Goal: Task Accomplishment & Management: Complete application form

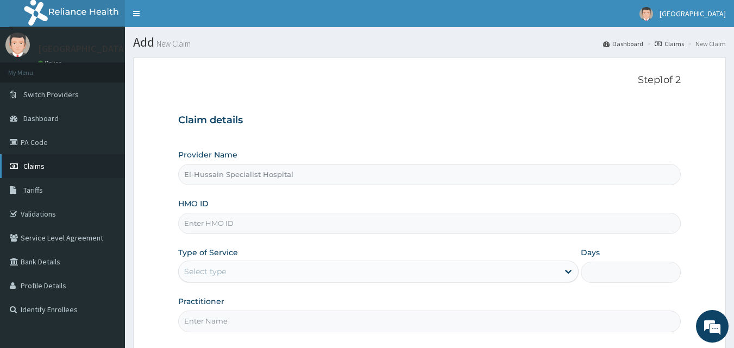
click at [38, 170] on span "Claims" at bounding box center [33, 166] width 21 height 10
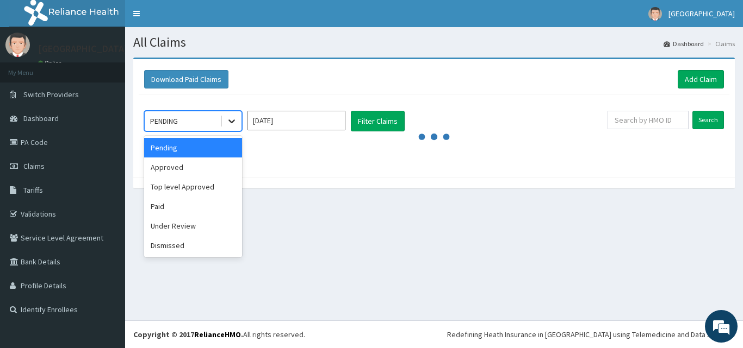
click at [240, 122] on div at bounding box center [232, 121] width 20 height 20
drag, startPoint x: 201, startPoint y: 173, endPoint x: 211, endPoint y: 171, distance: 10.6
click at [202, 173] on div "Approved" at bounding box center [193, 168] width 98 height 20
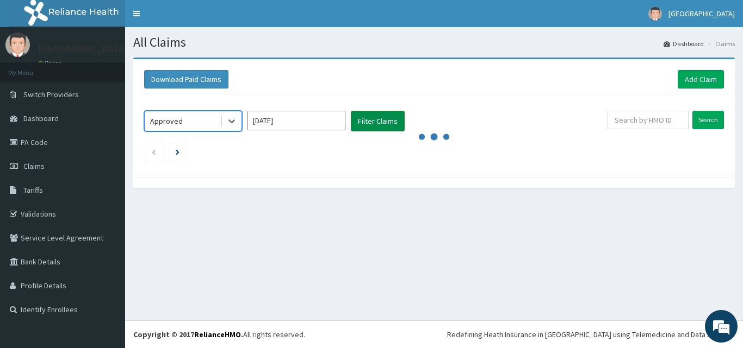
click at [373, 125] on button "Filter Claims" at bounding box center [378, 121] width 54 height 21
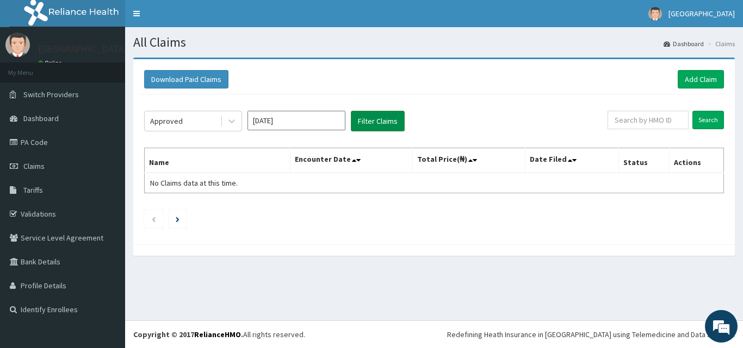
click at [373, 125] on button "Filter Claims" at bounding box center [378, 121] width 54 height 21
click at [223, 122] on div at bounding box center [232, 121] width 20 height 20
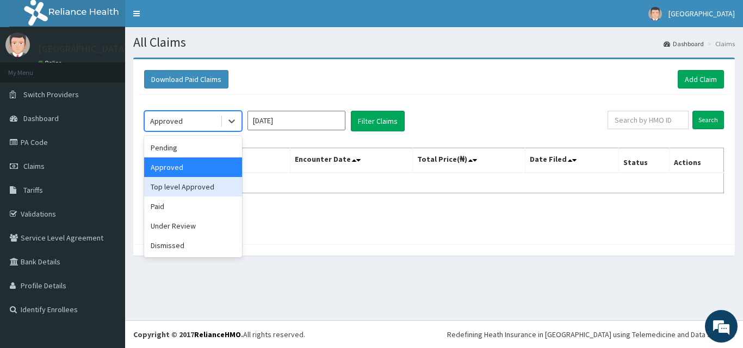
click at [197, 189] on div "Top level Approved" at bounding box center [193, 187] width 98 height 20
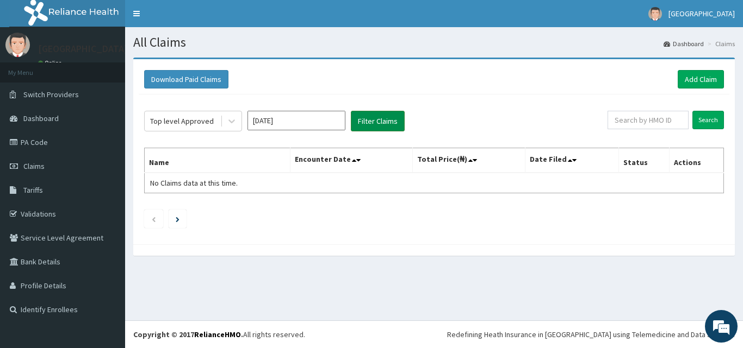
click at [381, 117] on button "Filter Claims" at bounding box center [378, 121] width 54 height 21
click at [381, 119] on button "Filter Claims" at bounding box center [378, 121] width 54 height 21
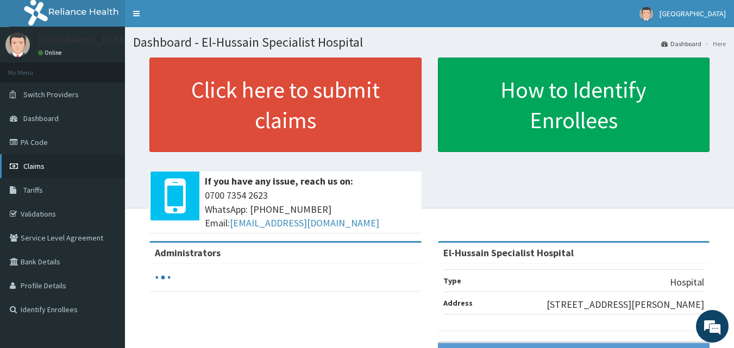
click at [20, 166] on icon at bounding box center [15, 167] width 11 height 8
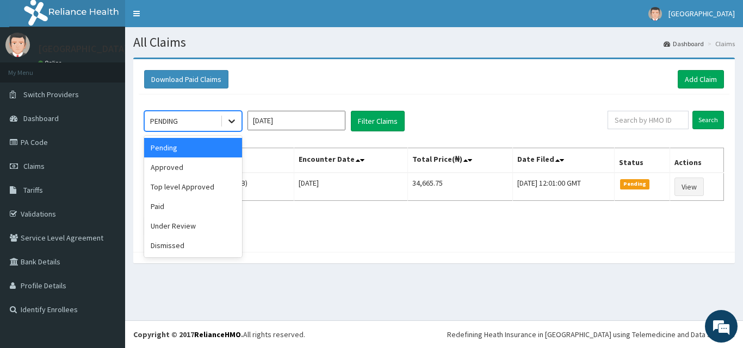
click at [232, 123] on icon at bounding box center [231, 121] width 11 height 11
click at [213, 166] on div "Approved" at bounding box center [193, 168] width 98 height 20
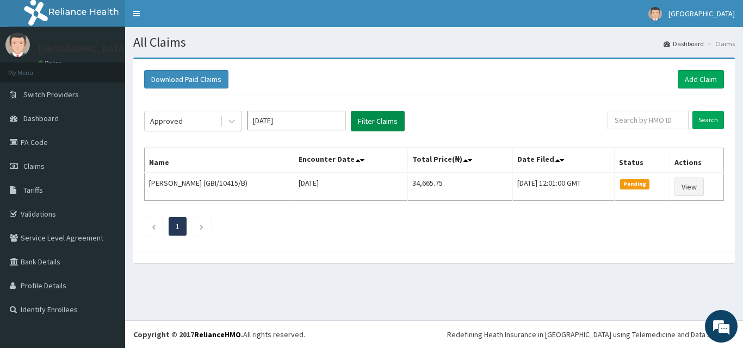
click at [384, 126] on button "Filter Claims" at bounding box center [378, 121] width 54 height 21
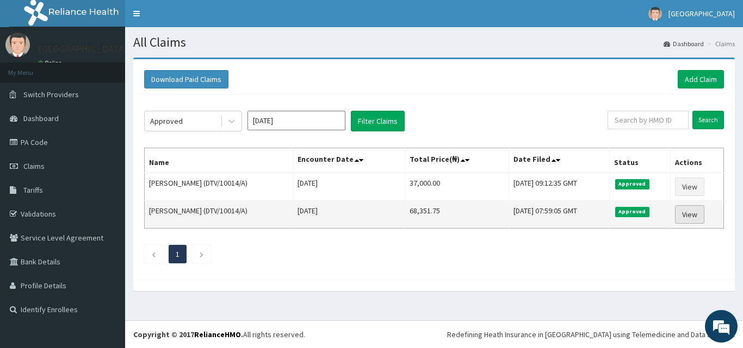
click at [690, 216] on link "View" at bounding box center [689, 214] width 29 height 18
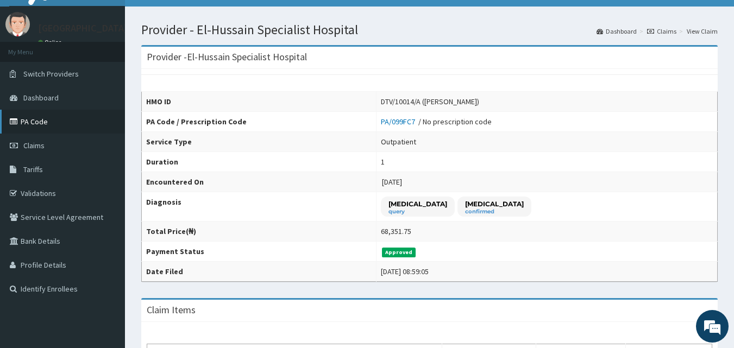
click at [34, 121] on link "PA Code" at bounding box center [62, 122] width 125 height 24
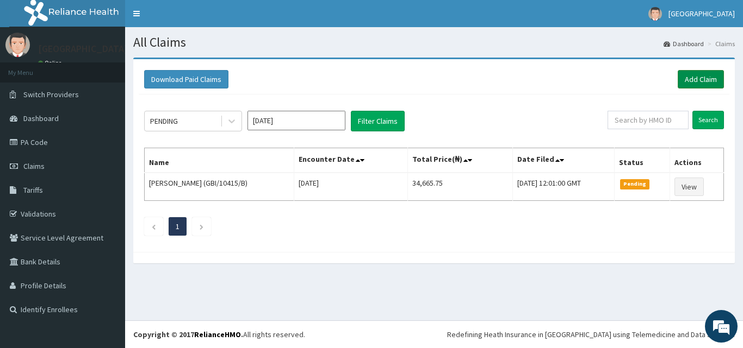
click at [702, 82] on link "Add Claim" at bounding box center [700, 79] width 46 height 18
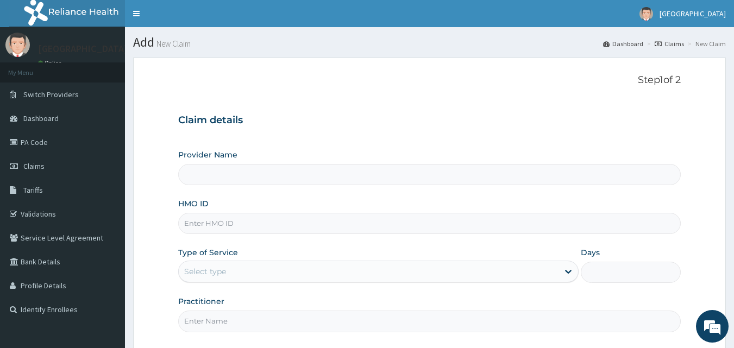
click at [248, 221] on input "HMO ID" at bounding box center [429, 223] width 503 height 21
type input "El-Hussain Specialist Hospital"
type input "TPW/10019/A"
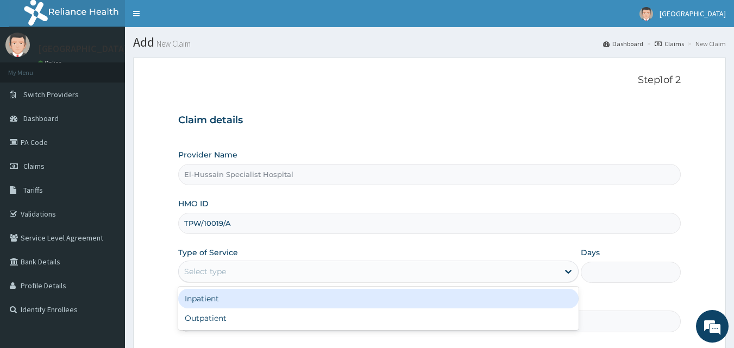
click at [262, 279] on div "Select type" at bounding box center [369, 271] width 380 height 17
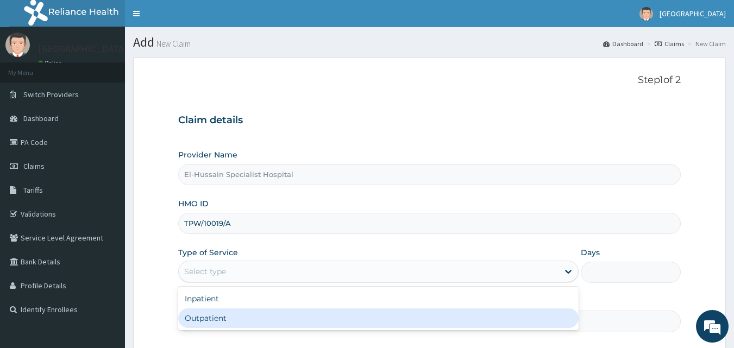
click at [243, 312] on div "Outpatient" at bounding box center [378, 319] width 401 height 20
type input "1"
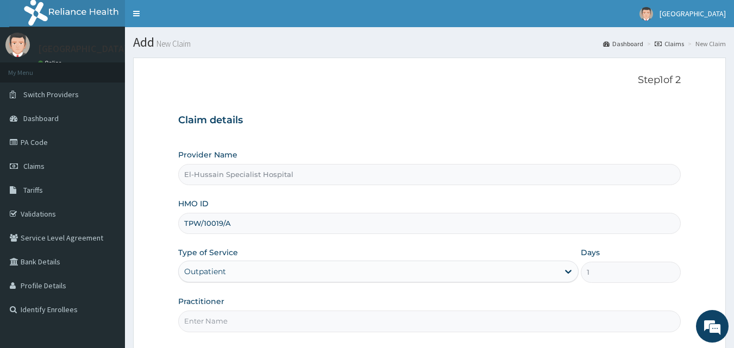
click at [240, 323] on input "Practitioner" at bounding box center [429, 321] width 503 height 21
type input "DR. NURADDEEN"
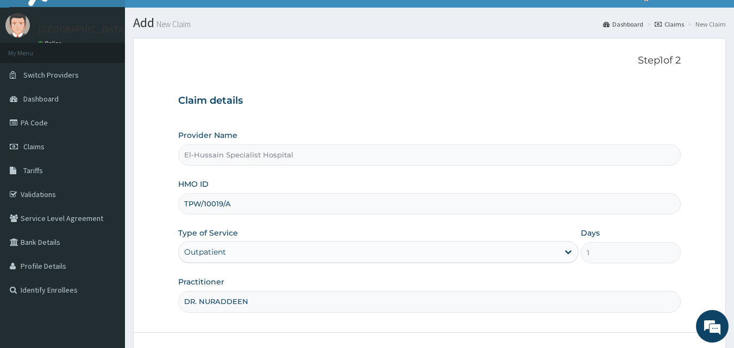
scroll to position [54, 0]
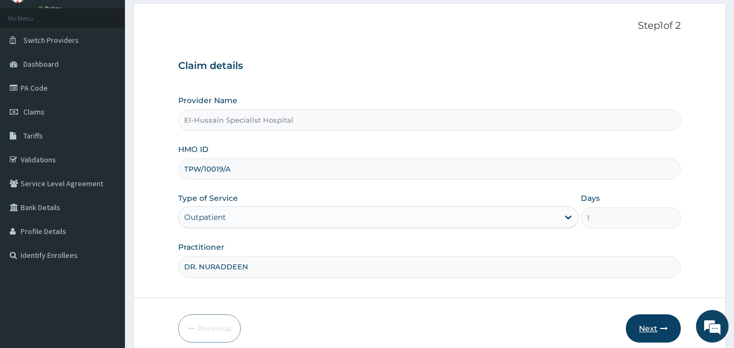
click at [651, 324] on button "Next" at bounding box center [653, 329] width 55 height 28
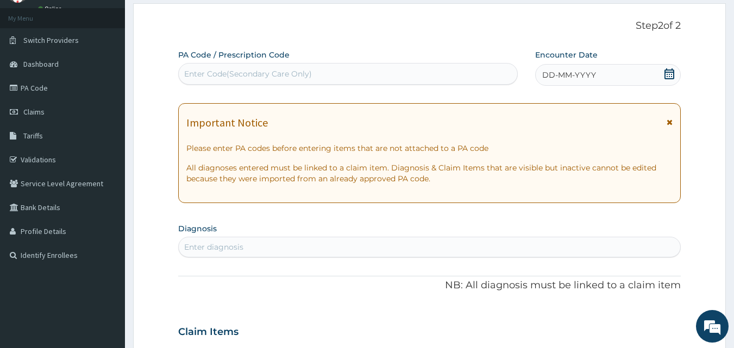
click at [341, 78] on div "Enter Code(Secondary Care Only)" at bounding box center [348, 73] width 339 height 17
paste input "PA/8425AE"
type input "PA/8425AE"
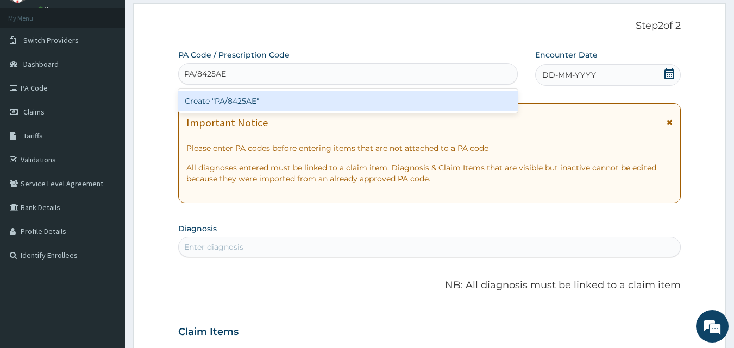
click at [340, 103] on div "Create "PA/8425AE"" at bounding box center [348, 101] width 340 height 20
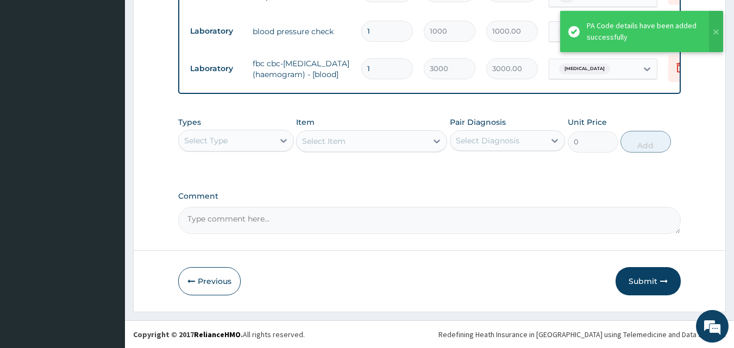
scroll to position [671, 0]
click at [652, 278] on button "Submit" at bounding box center [648, 281] width 65 height 28
